Goal: Task Accomplishment & Management: Use online tool/utility

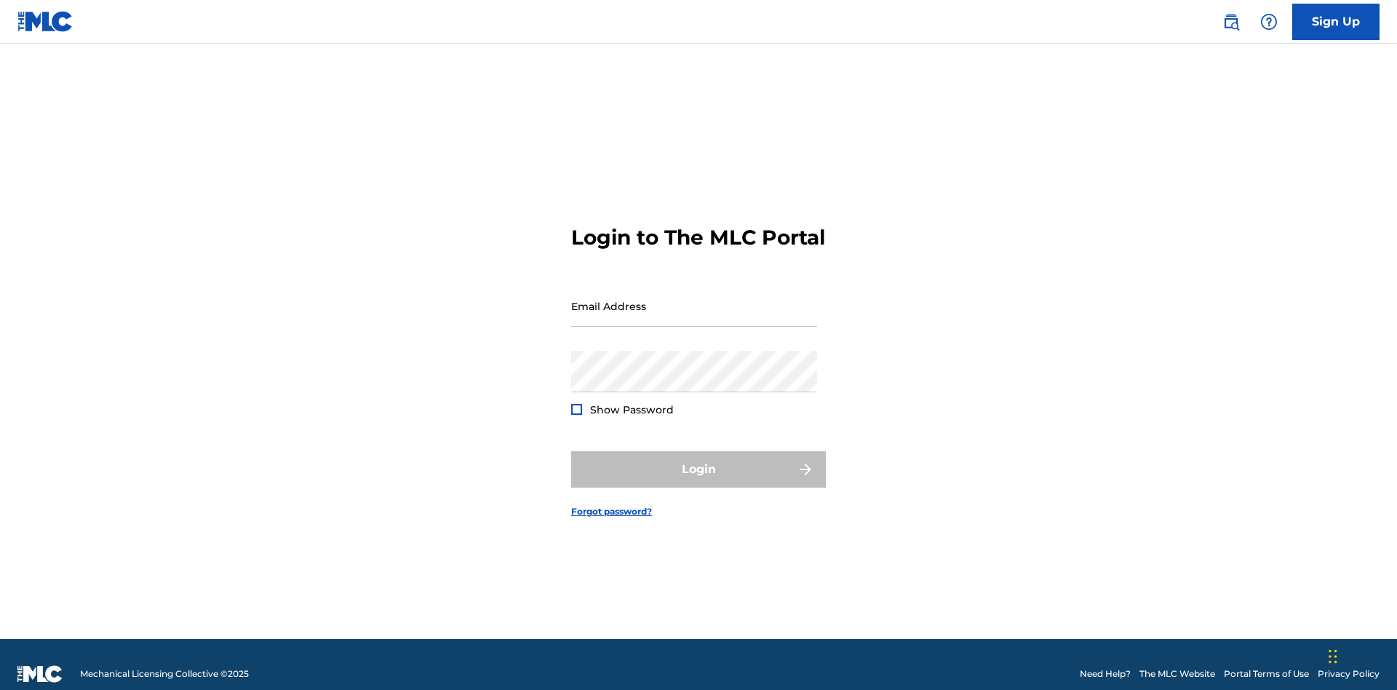
scroll to position [19, 0]
click at [694, 299] on input "Email Address" at bounding box center [694, 305] width 246 height 41
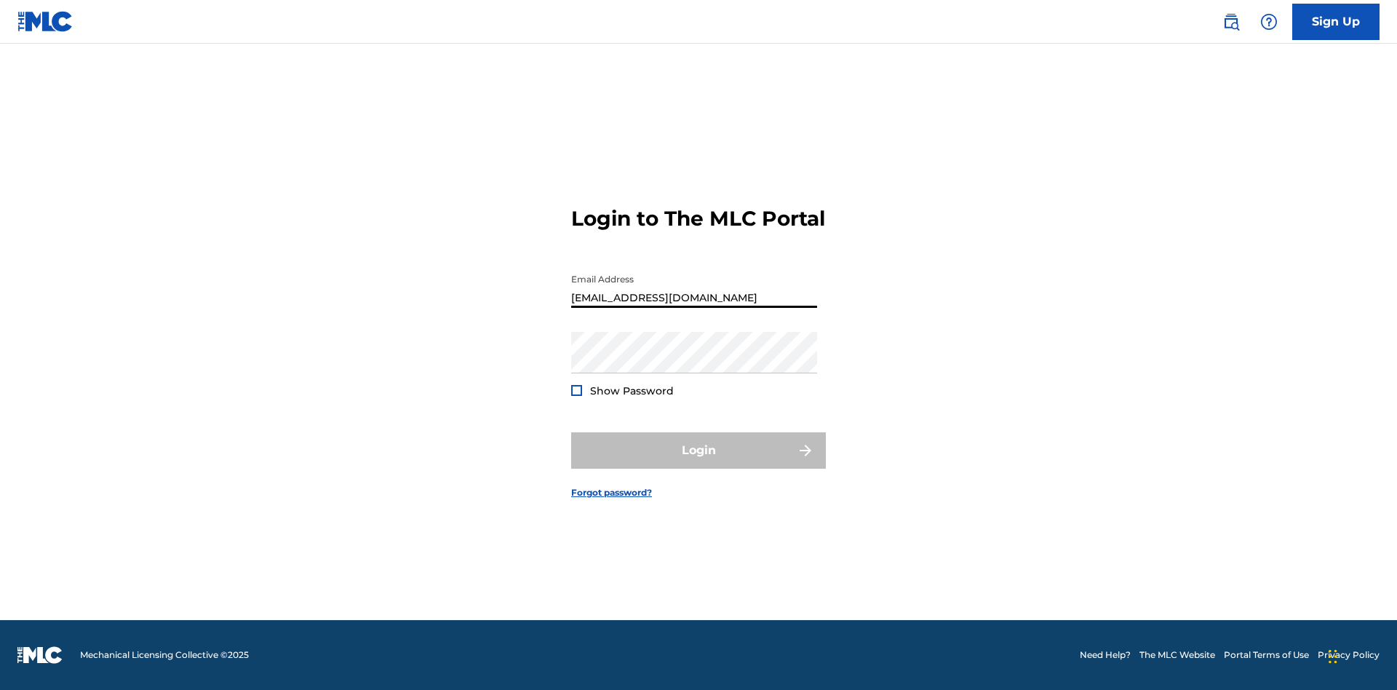
type input "Duke.McTesterson@gmail.com"
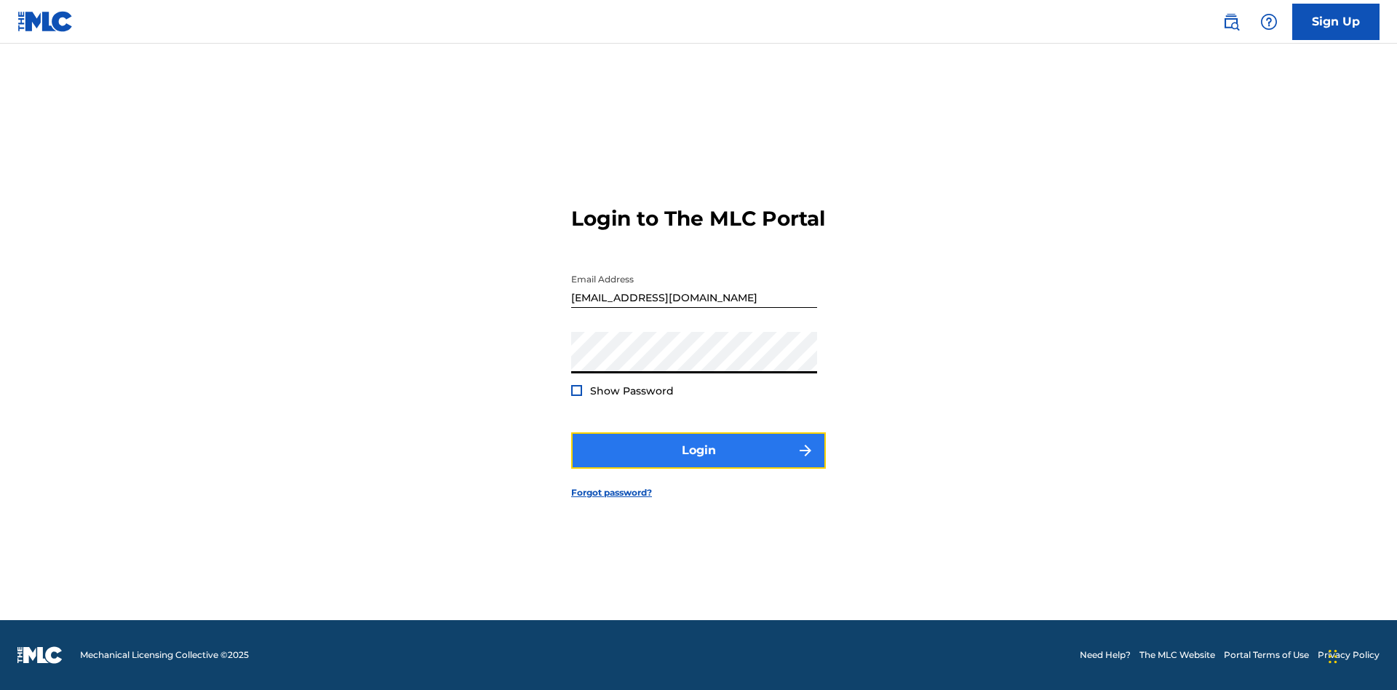
click at [699, 463] on button "Login" at bounding box center [698, 450] width 255 height 36
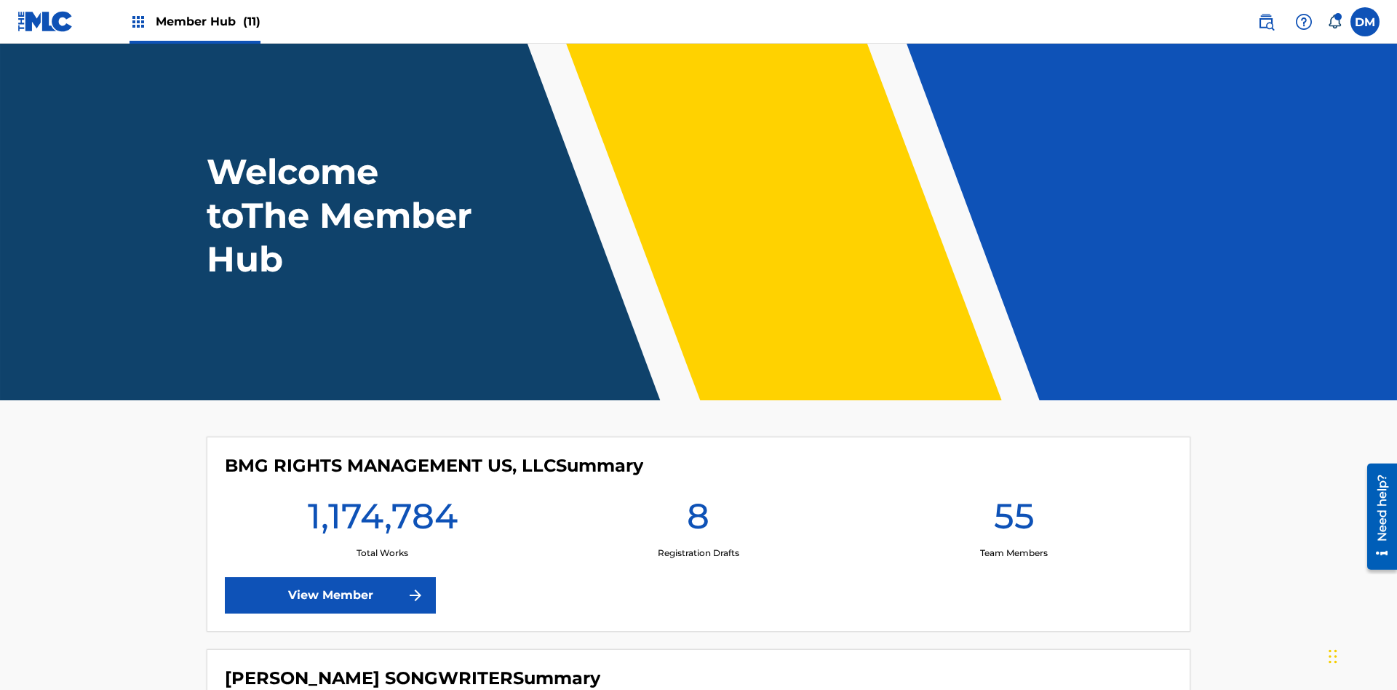
click at [207, 21] on span "Member Hub (11)" at bounding box center [208, 21] width 105 height 17
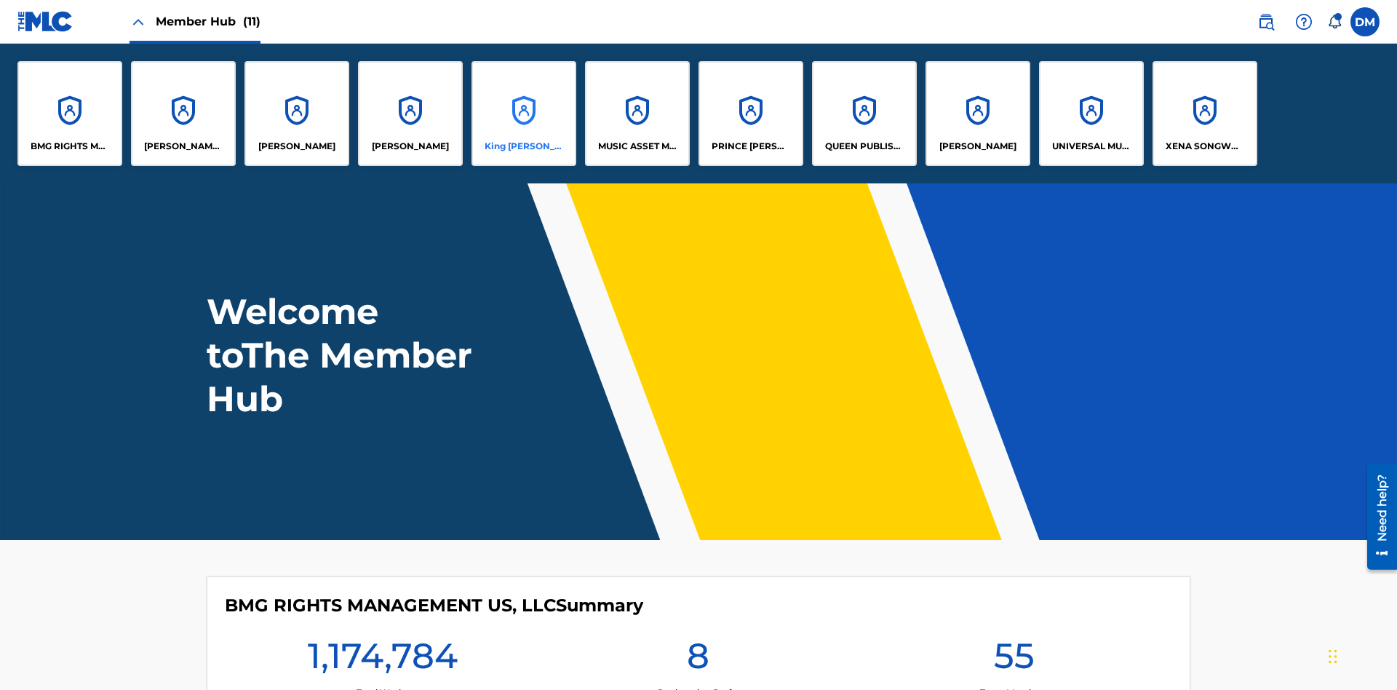
click at [523, 146] on p "King McTesterson" at bounding box center [524, 146] width 79 height 13
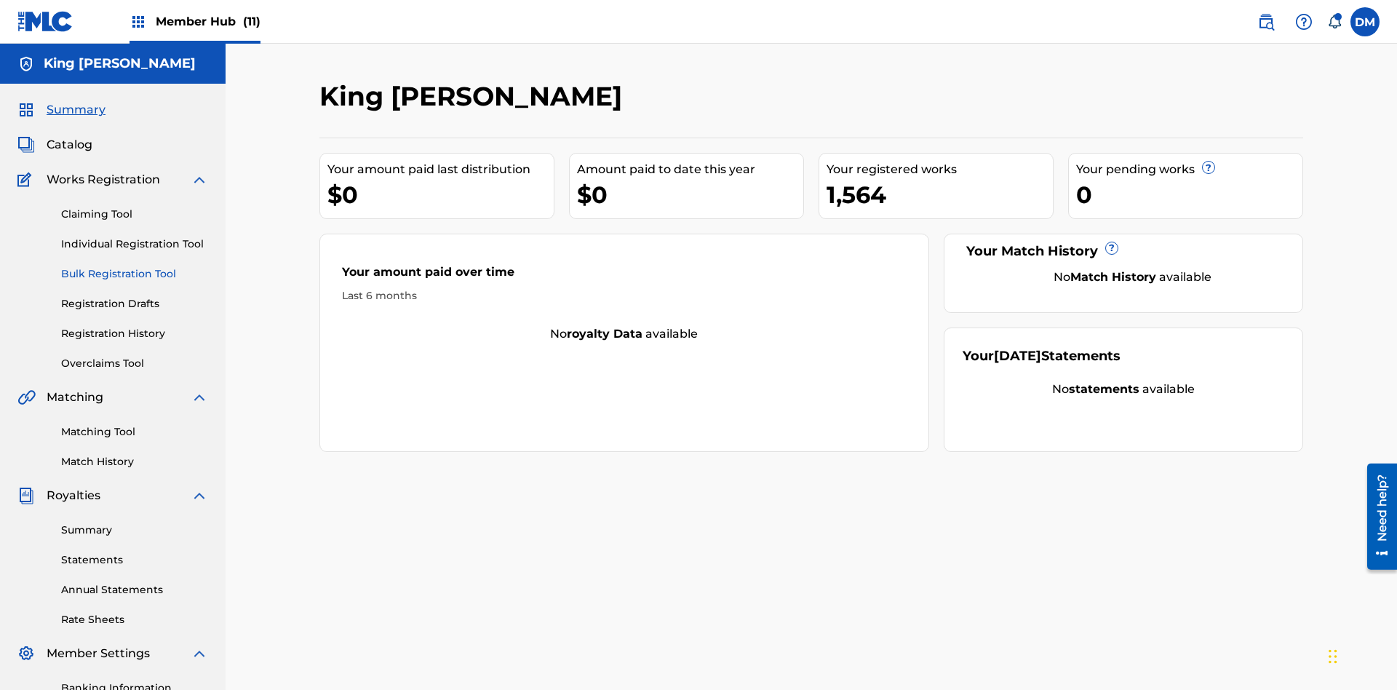
click at [135, 266] on link "Bulk Registration Tool" at bounding box center [134, 273] width 147 height 15
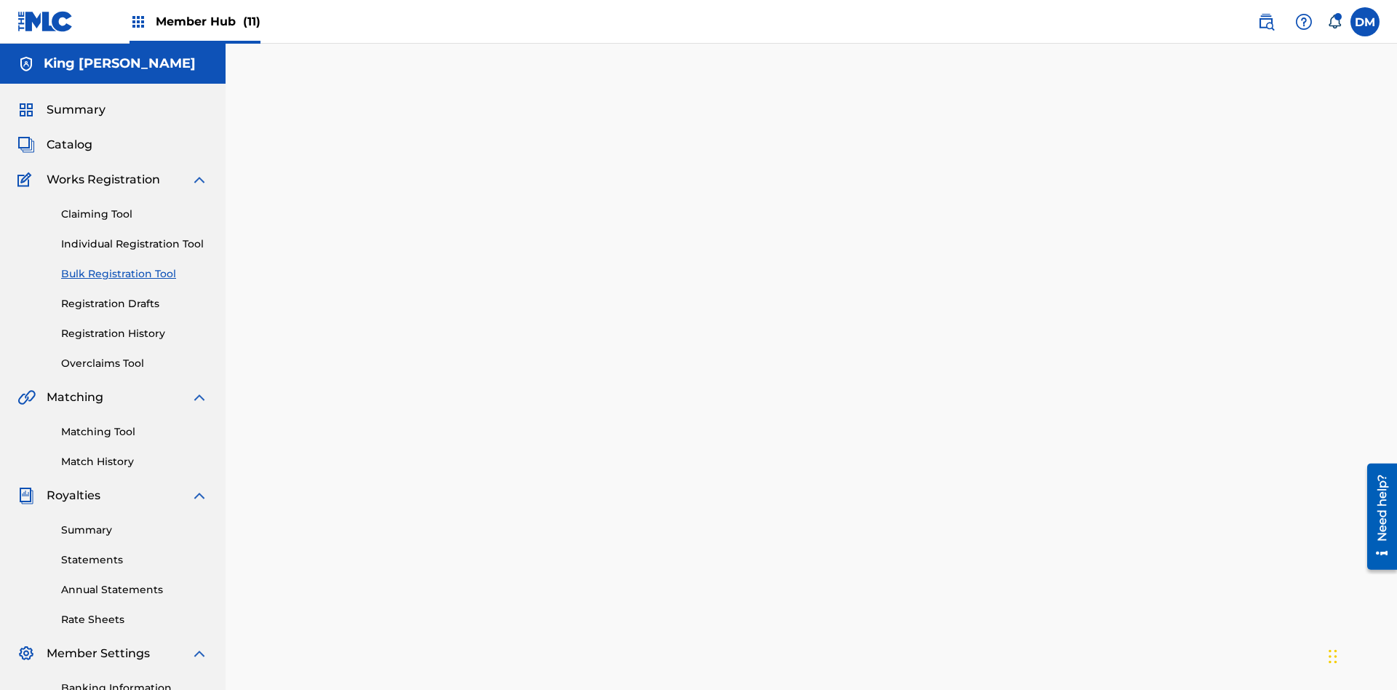
scroll to position [0, 319]
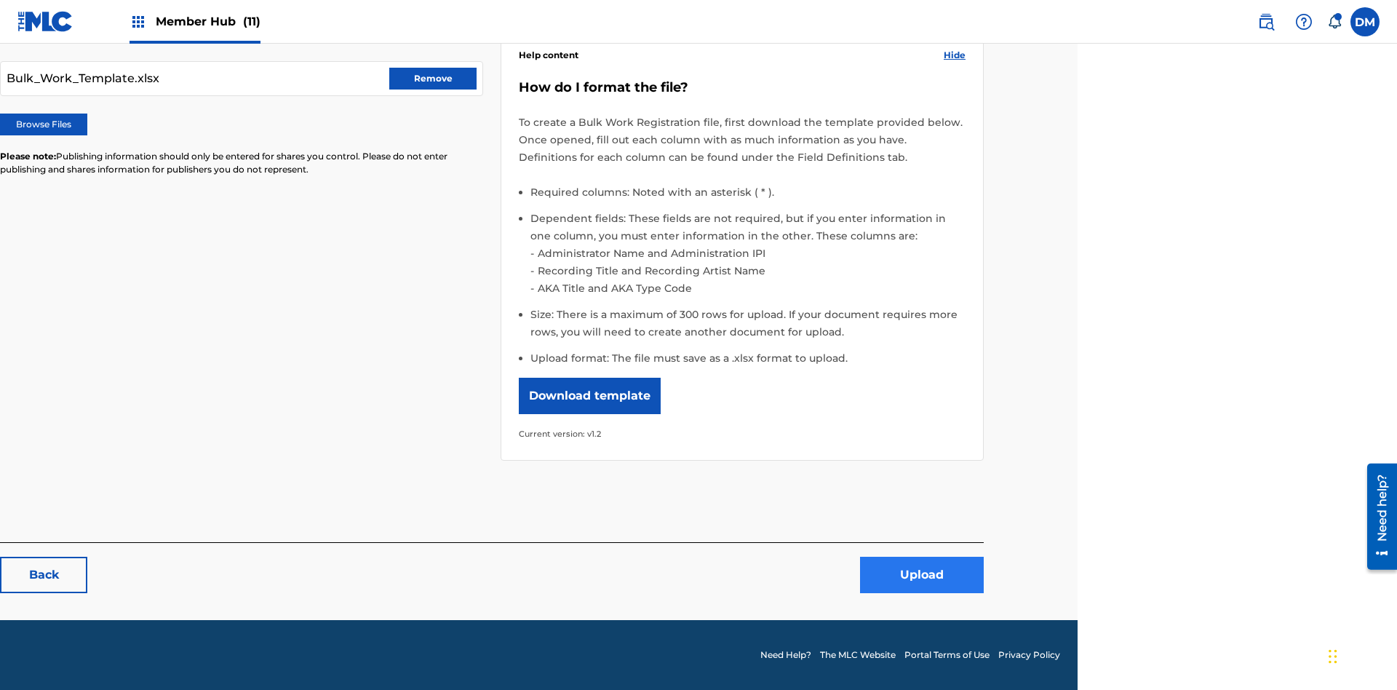
click at [922, 576] on button "Upload" at bounding box center [922, 575] width 124 height 36
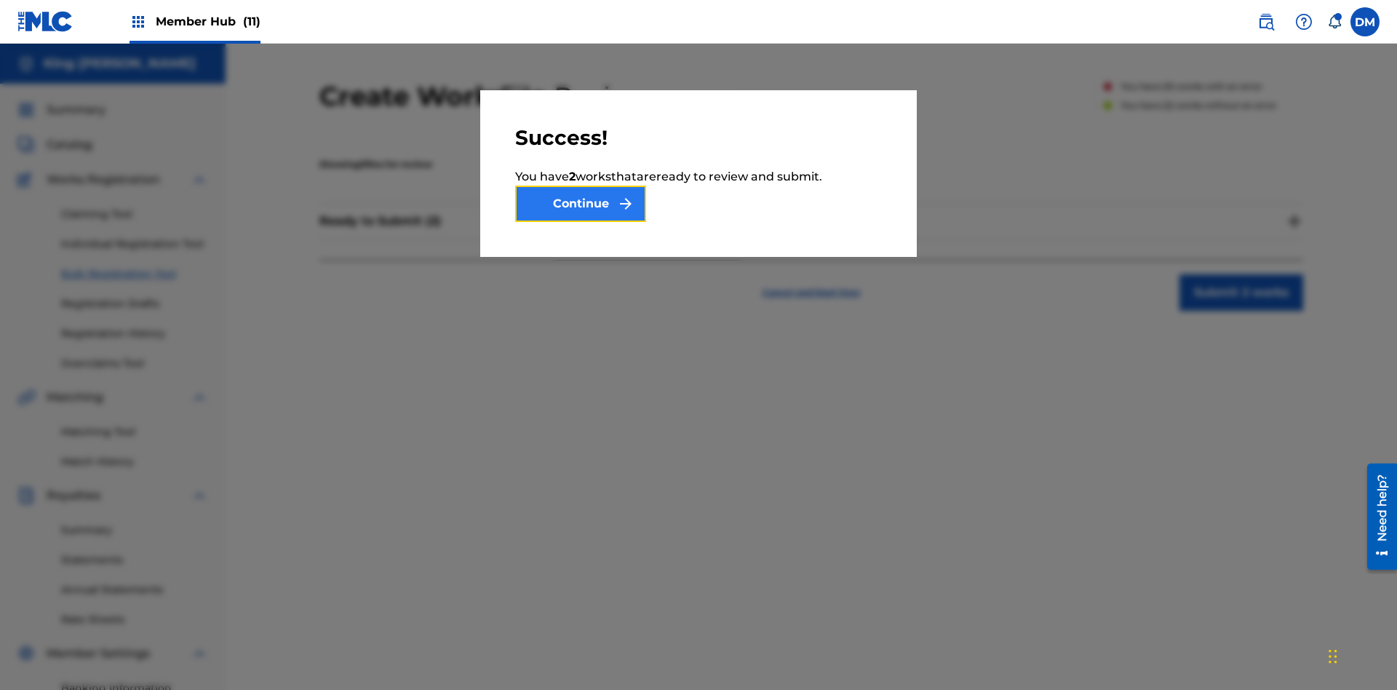
click at [581, 204] on button "Continue" at bounding box center [580, 204] width 131 height 36
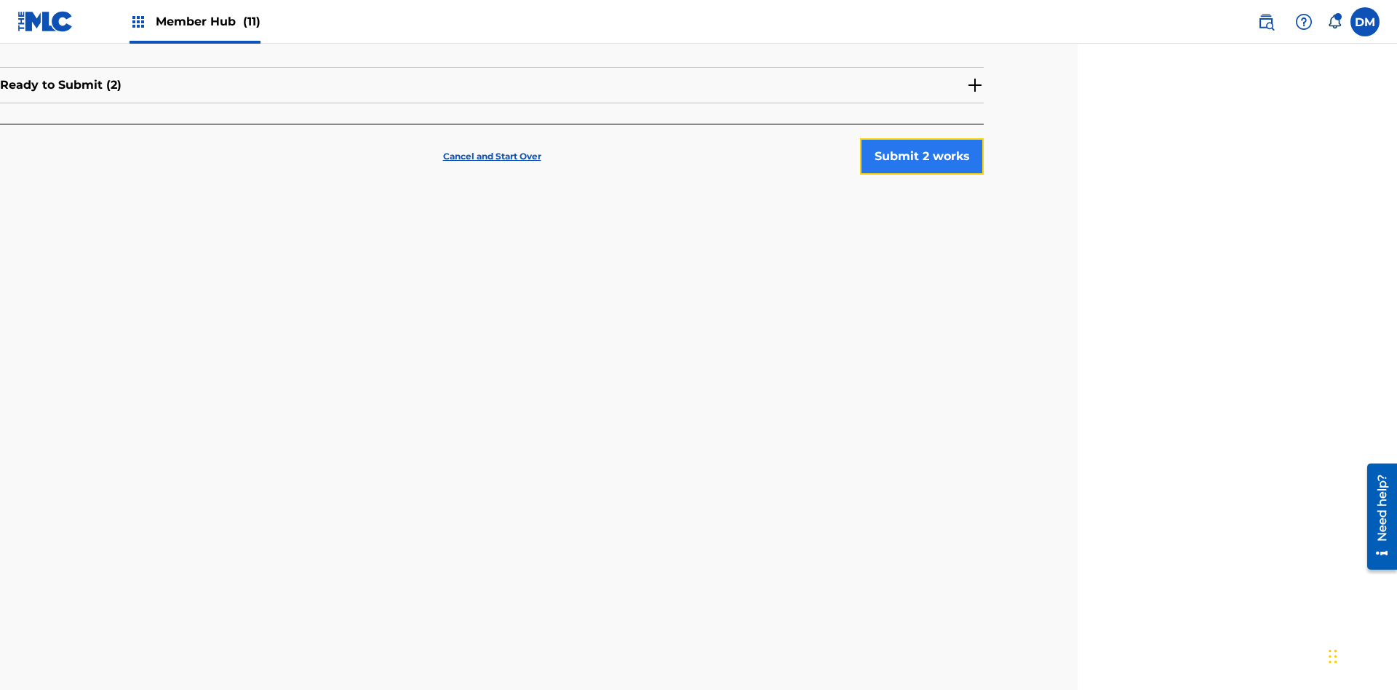
click at [922, 138] on button "Submit 2 works" at bounding box center [922, 156] width 124 height 36
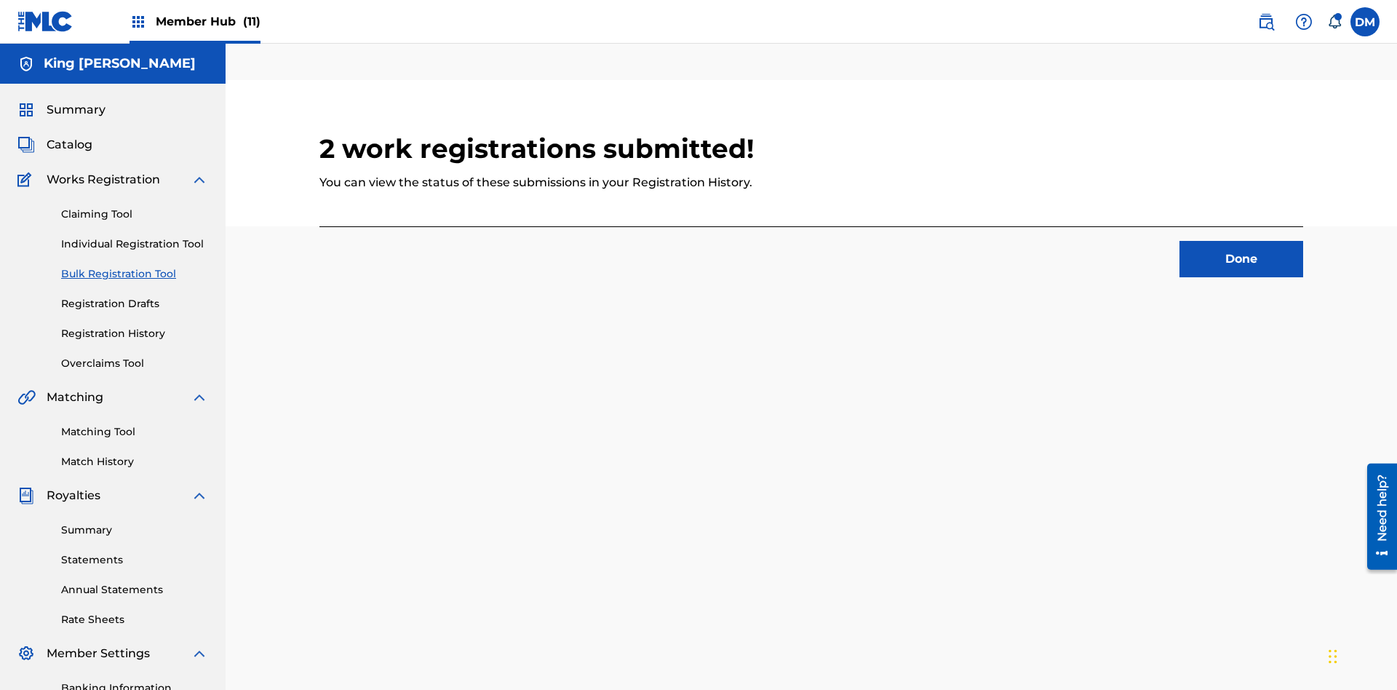
scroll to position [45, 319]
